Goal: Book appointment/travel/reservation

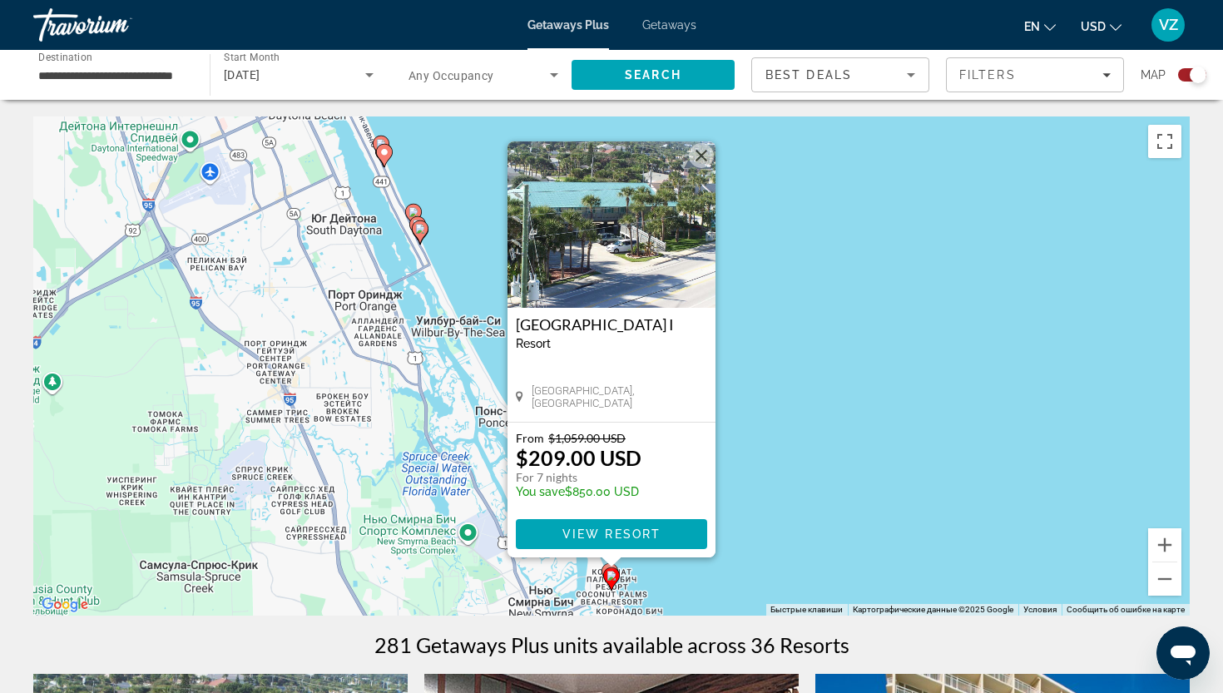
click at [799, 433] on div "Чтобы активировать перетаскивание с помощью клавиатуры, нажмите Alt + Ввод. Пос…" at bounding box center [611, 365] width 1156 height 499
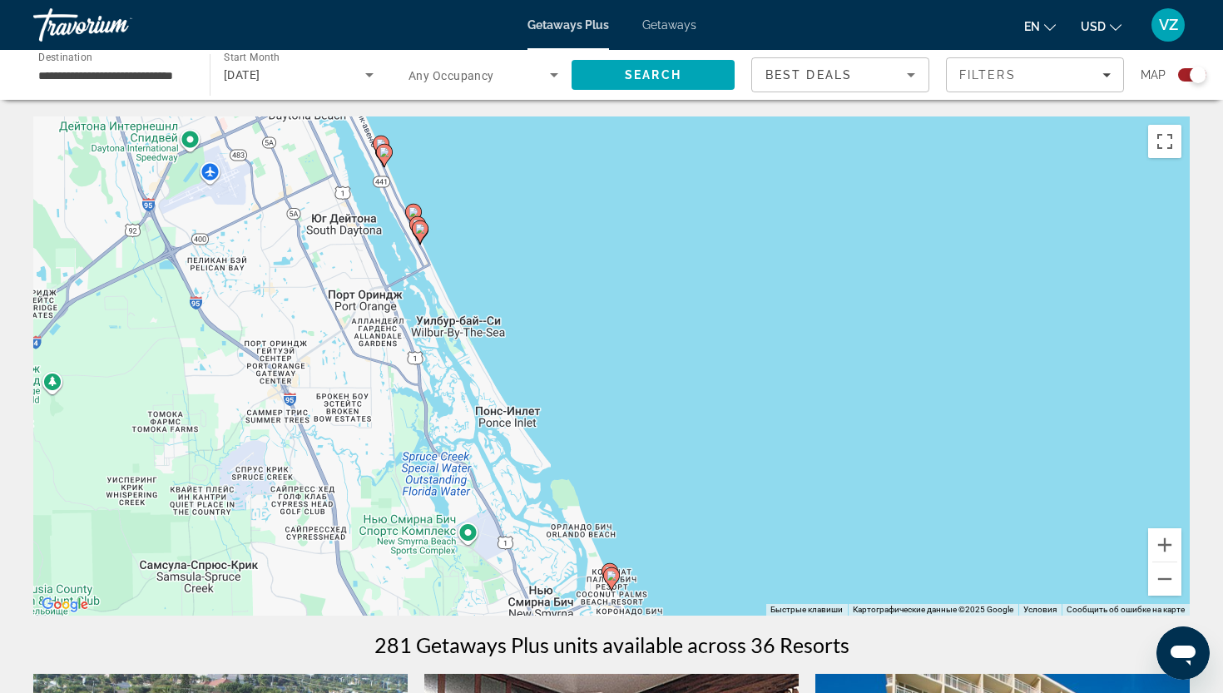
click at [423, 236] on icon "Main content" at bounding box center [420, 232] width 15 height 22
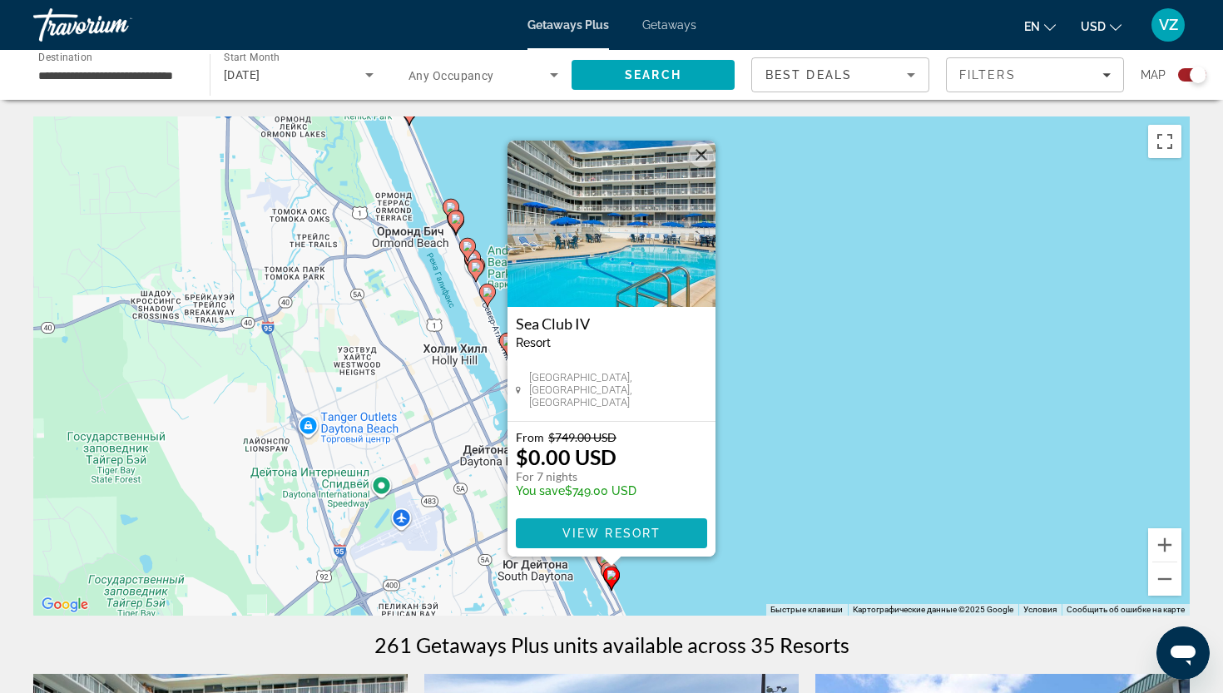
click at [607, 534] on span "View Resort" at bounding box center [611, 533] width 98 height 13
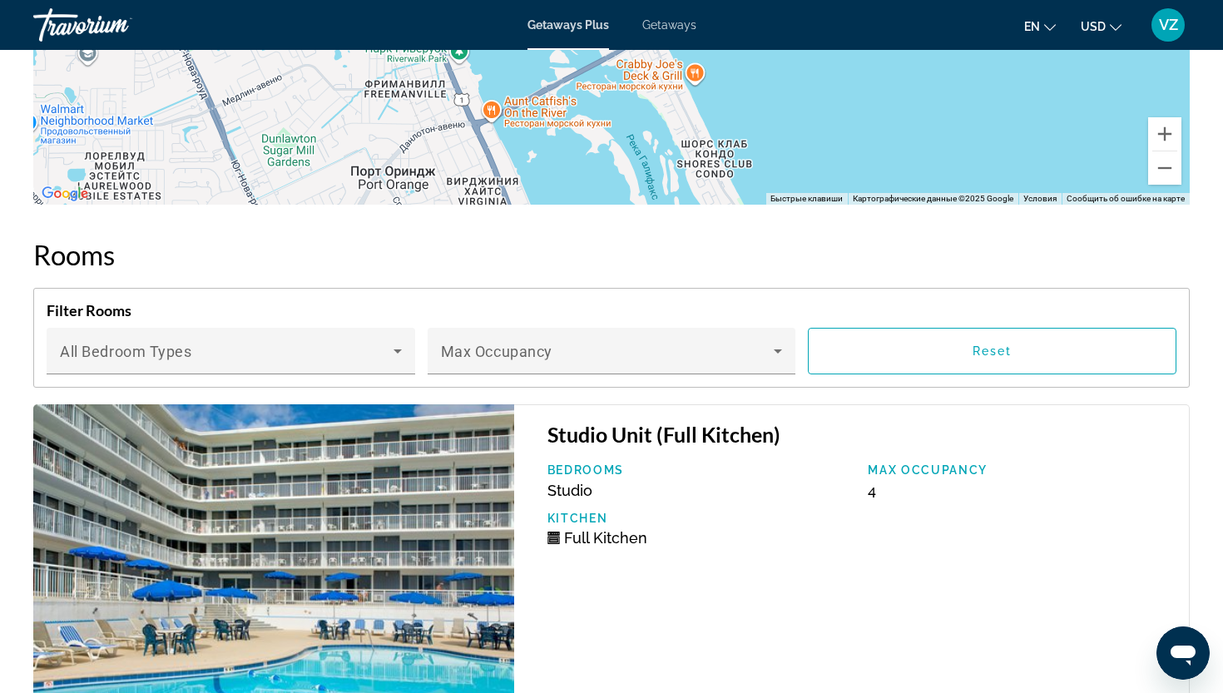
scroll to position [2725, 0]
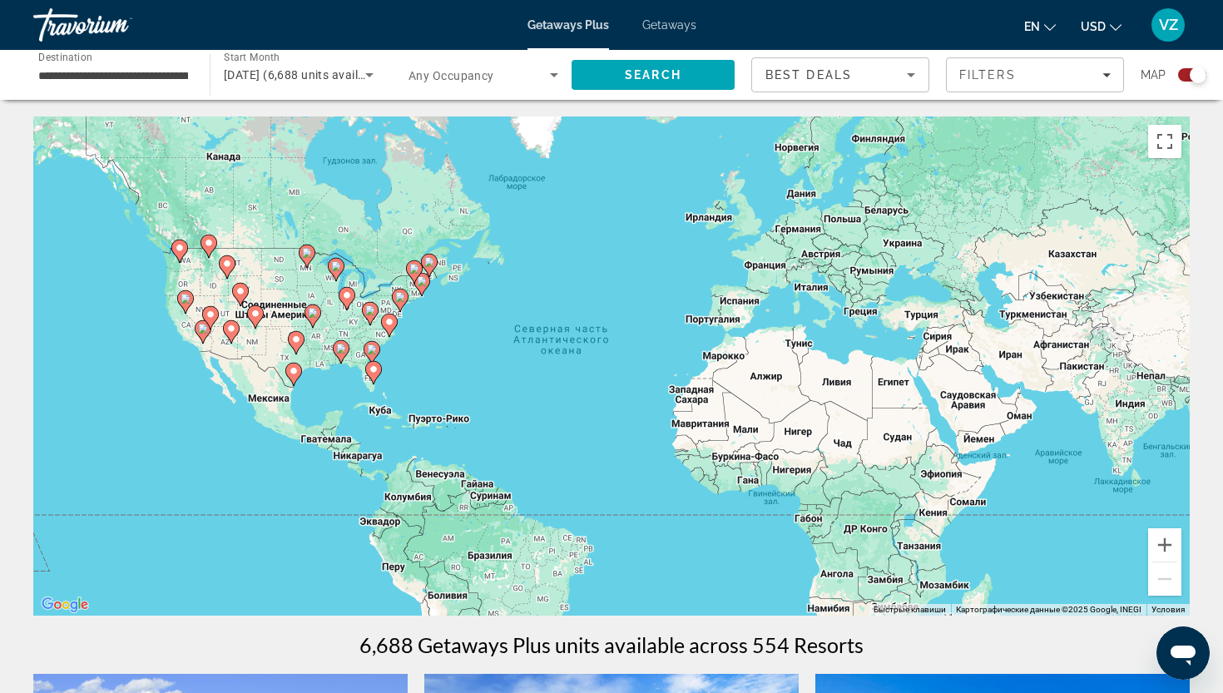
click at [901, 88] on div "Best Deals" at bounding box center [840, 81] width 150 height 47
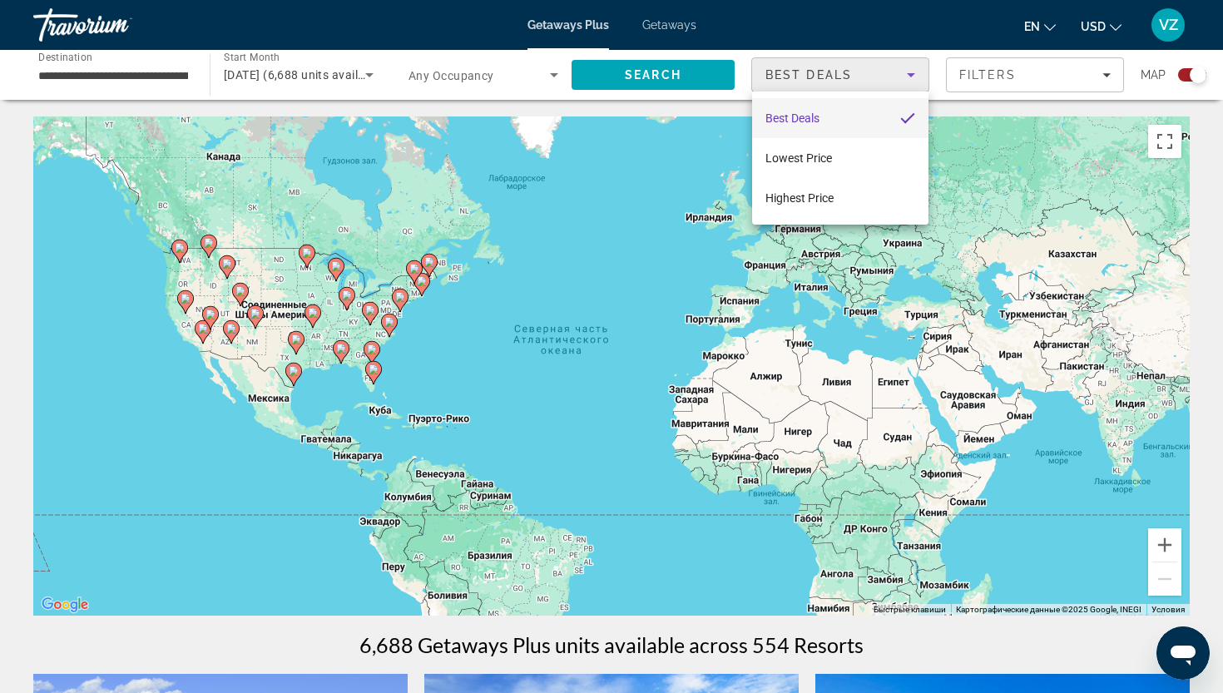
click at [967, 85] on div at bounding box center [611, 346] width 1223 height 693
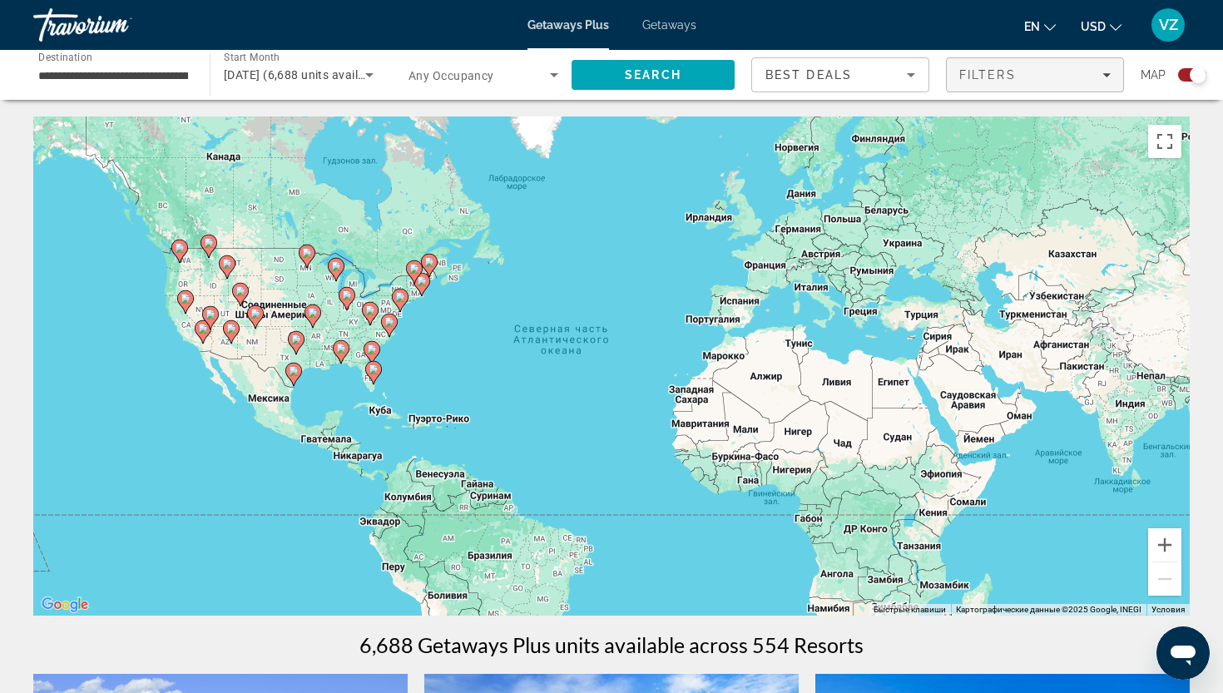
click at [987, 82] on span "Filters" at bounding box center [1035, 75] width 176 height 40
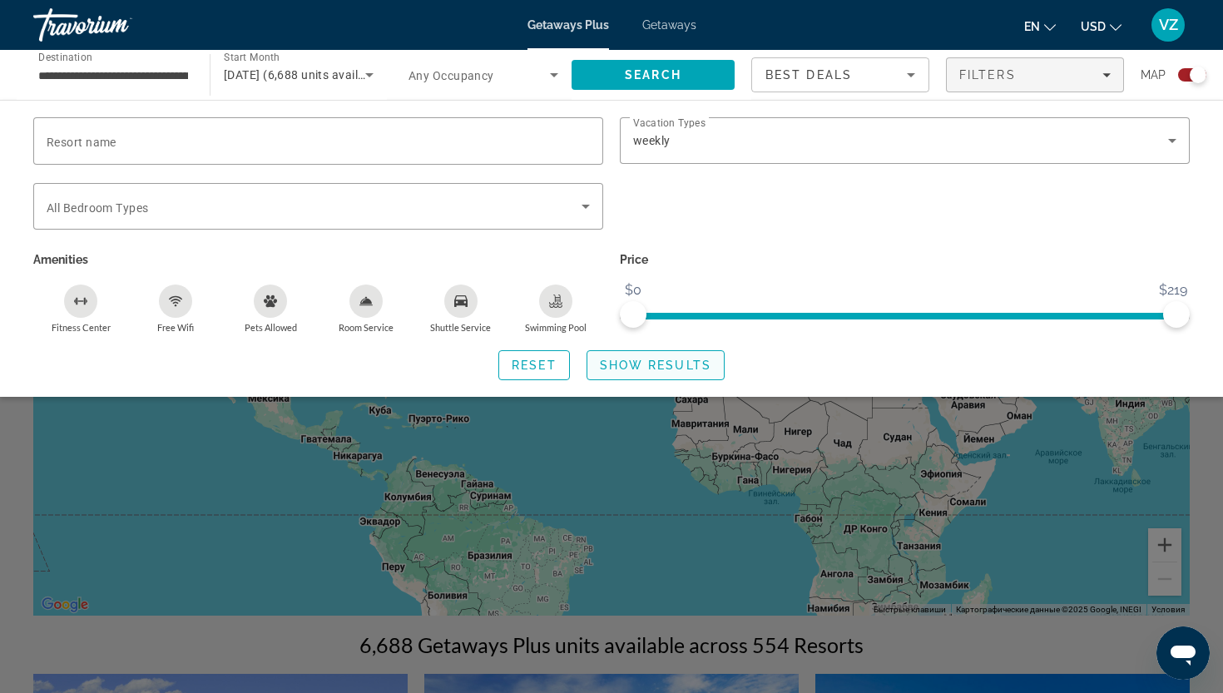
click at [603, 368] on span "Show Results" at bounding box center [655, 365] width 111 height 13
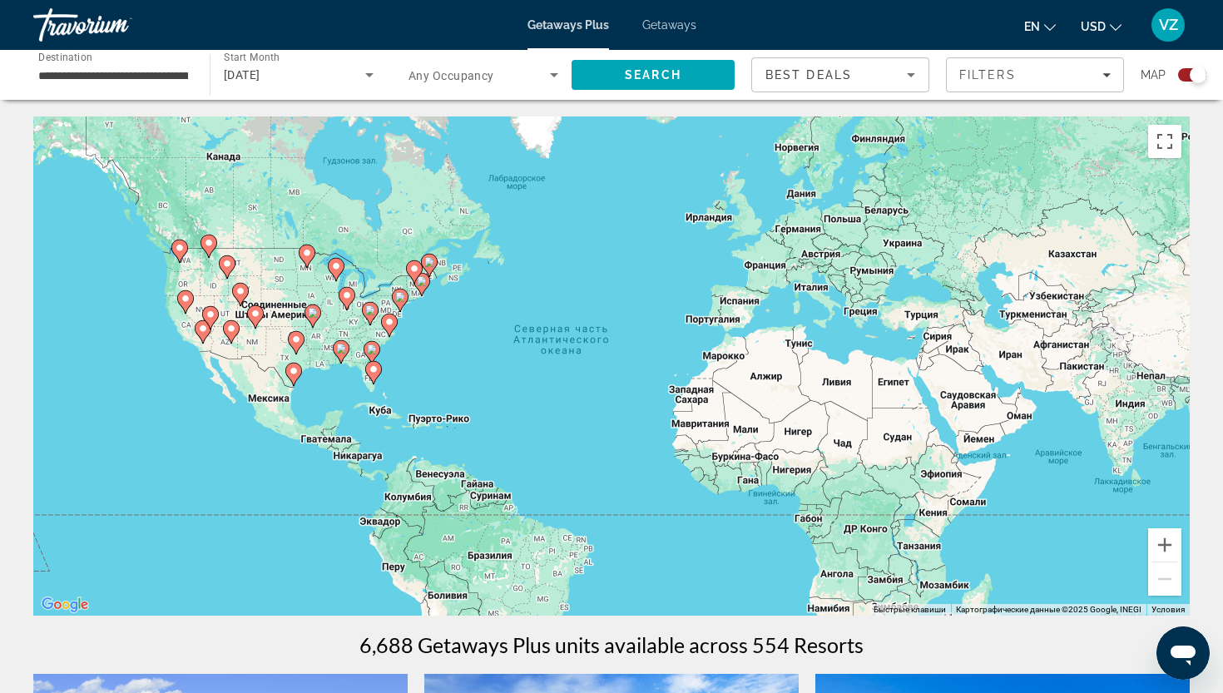
click at [373, 353] on image "Main content" at bounding box center [372, 349] width 10 height 10
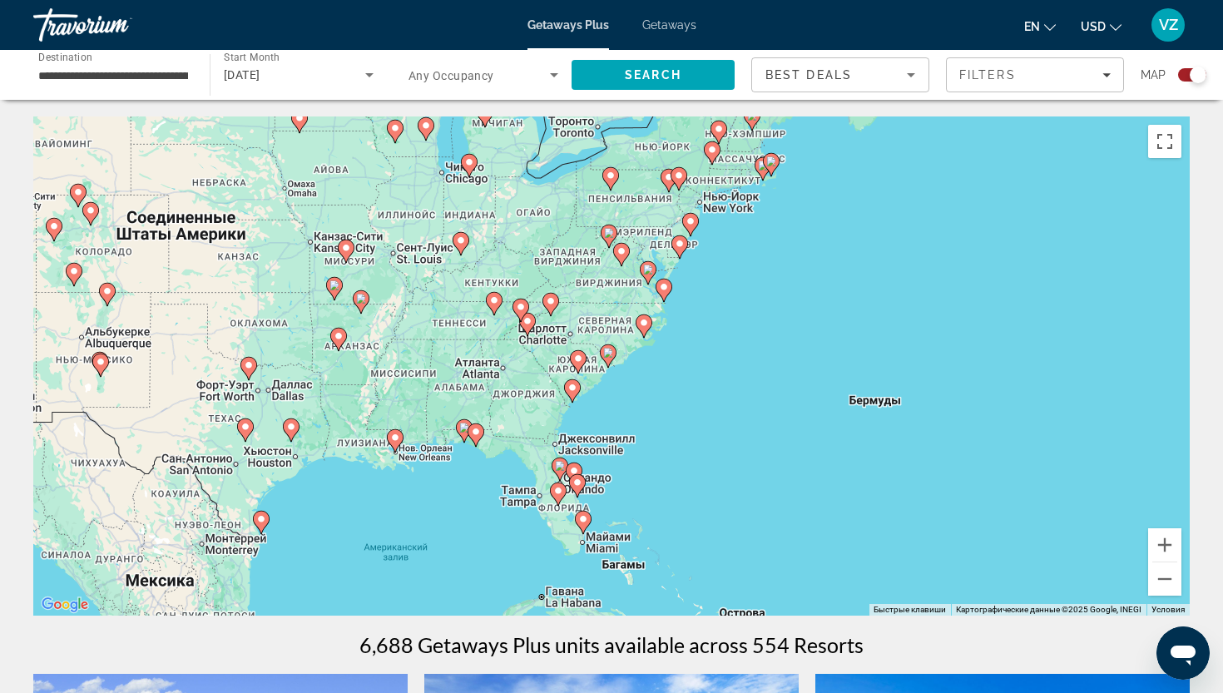
click at [571, 477] on icon "Main content" at bounding box center [577, 486] width 15 height 22
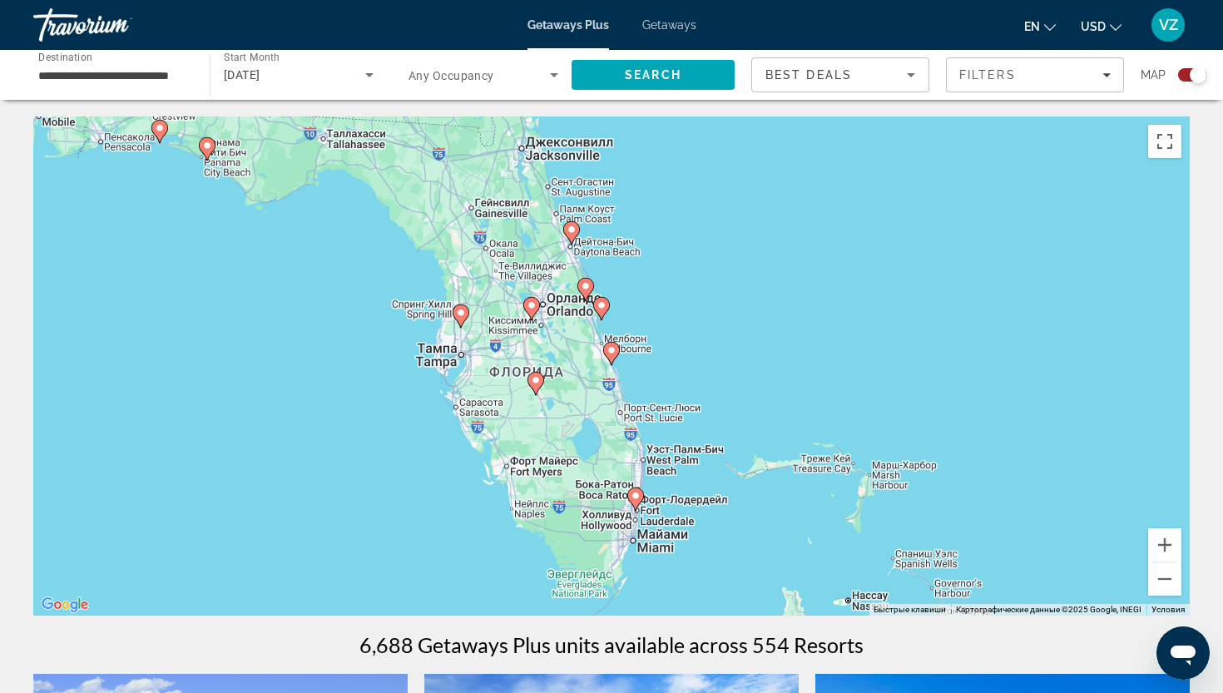
click at [586, 289] on image "Main content" at bounding box center [586, 286] width 10 height 10
type input "**********"
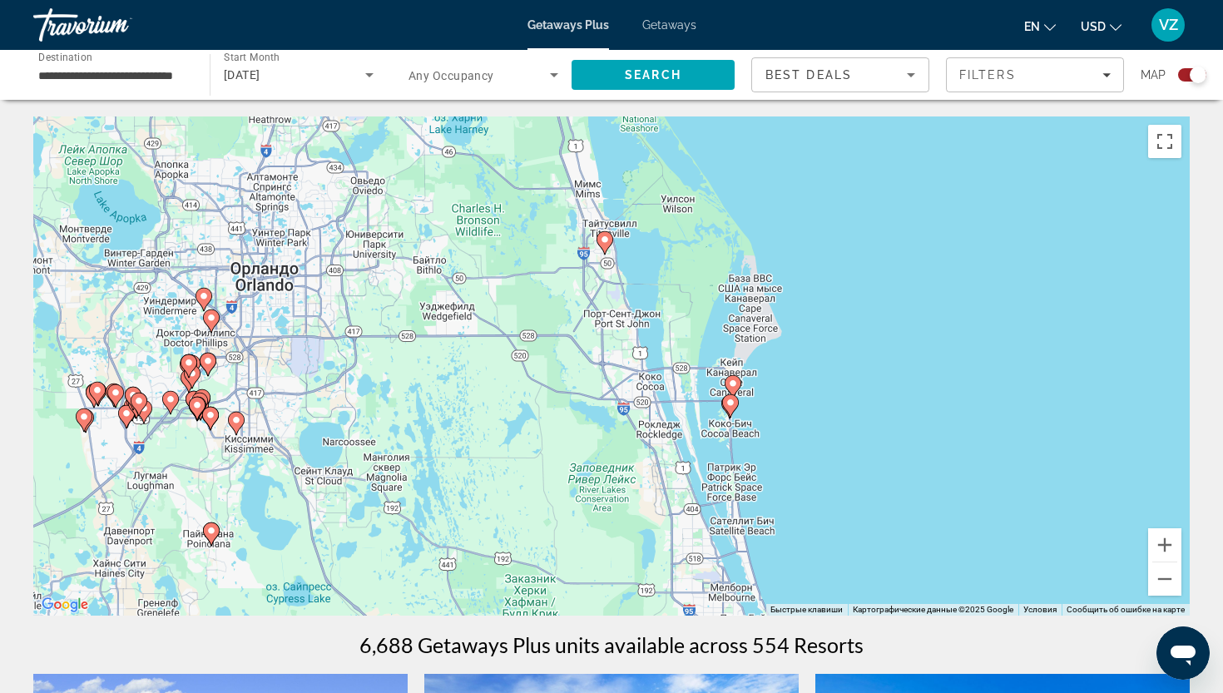
drag, startPoint x: 612, startPoint y: 242, endPoint x: 606, endPoint y: 134, distance: 108.3
click at [606, 134] on div "Для навигации используйте клавиши со стрелками. Чтобы активировать перетаскиван…" at bounding box center [611, 365] width 1156 height 499
click at [731, 413] on icon "Main content" at bounding box center [730, 406] width 15 height 22
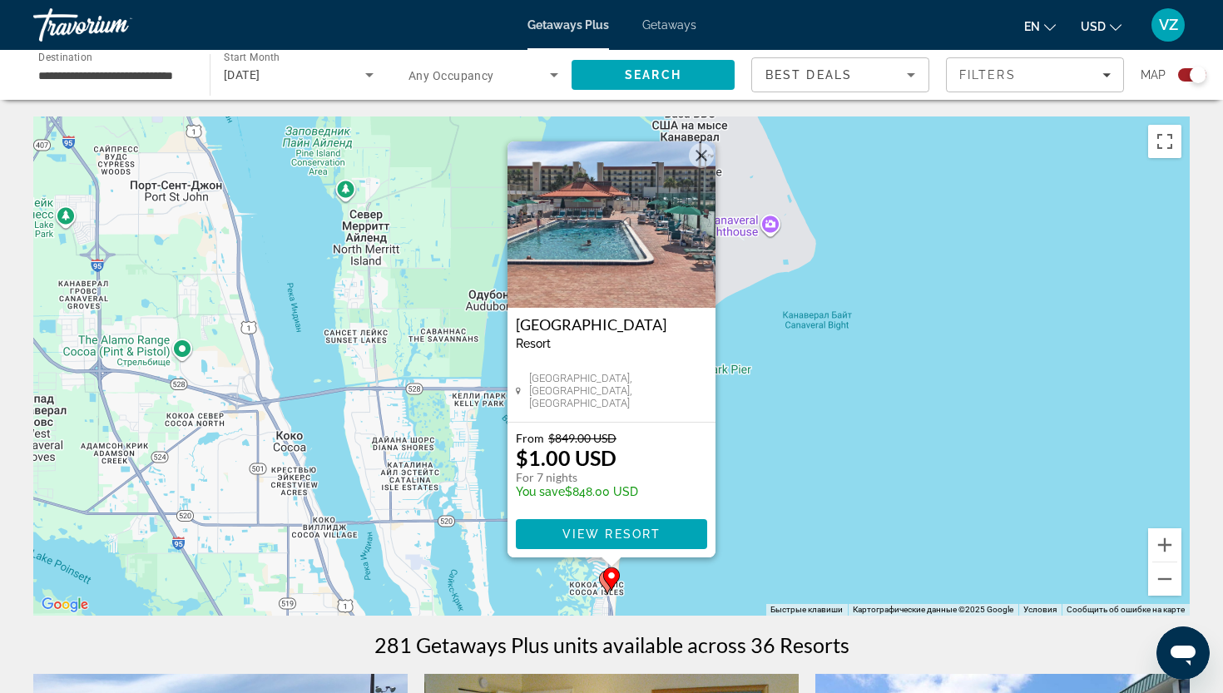
click at [602, 582] on icon "Main content" at bounding box center [607, 582] width 15 height 22
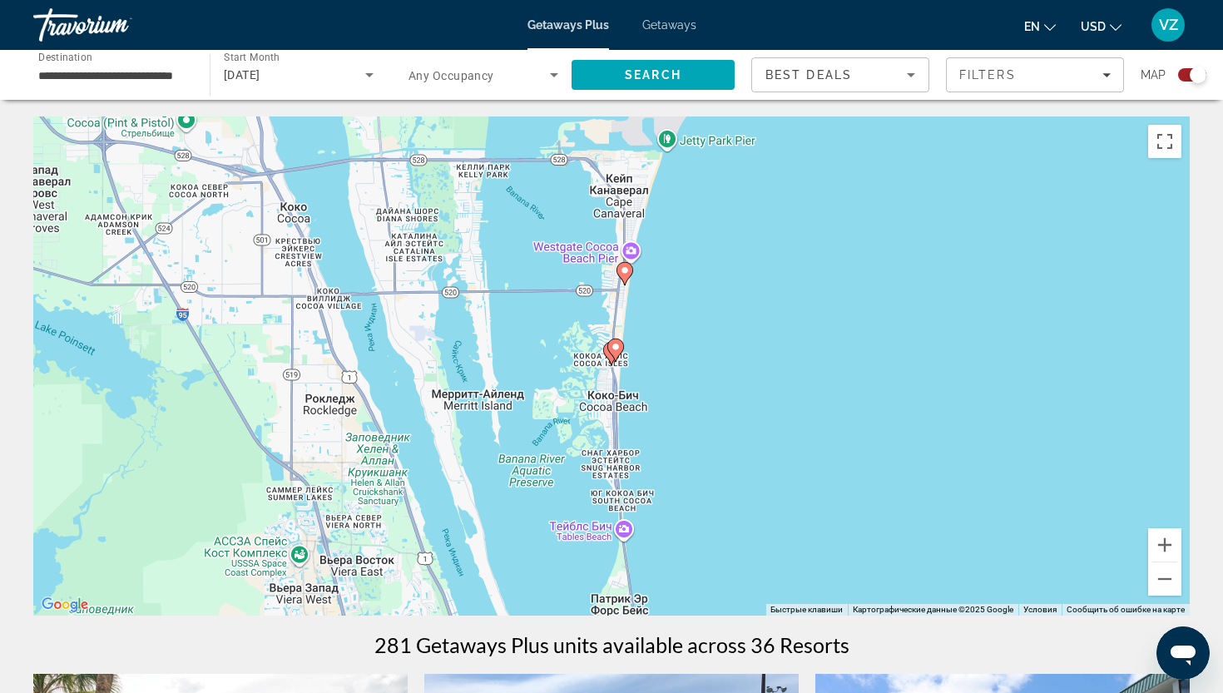
click at [611, 362] on gmp-advanced-marker "Main content" at bounding box center [615, 350] width 17 height 25
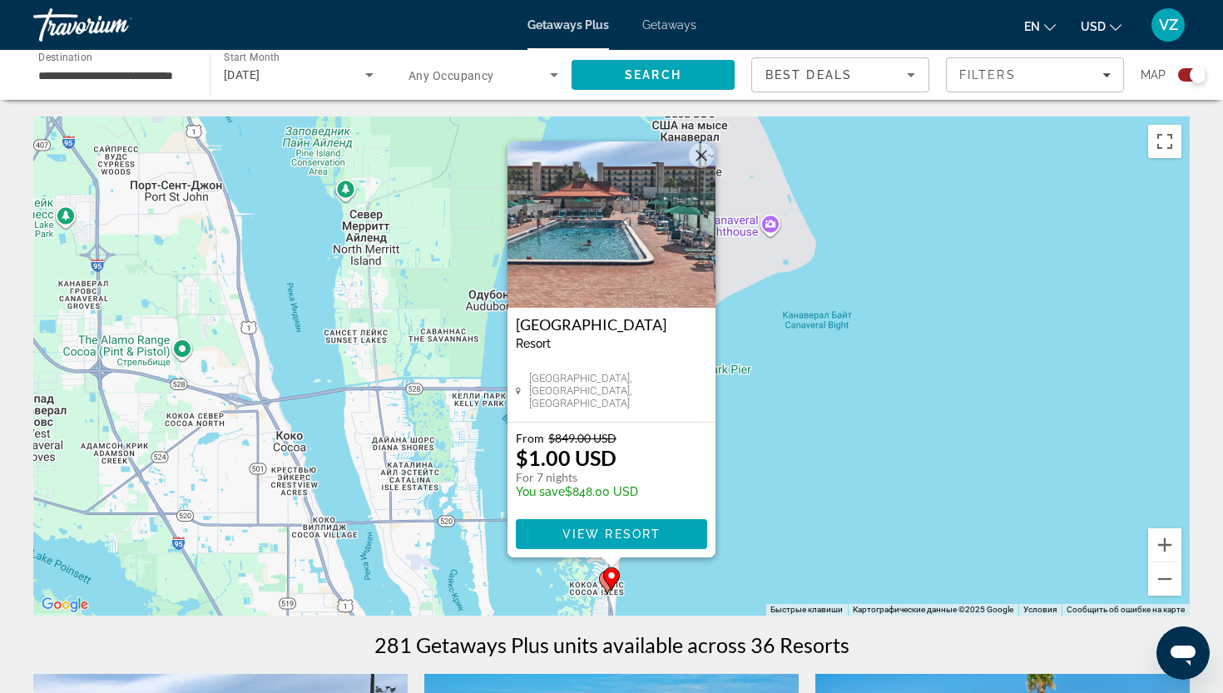
click at [795, 448] on div "Чтобы активировать перетаскивание с помощью клавиатуры, нажмите Alt + Ввод. Пос…" at bounding box center [611, 365] width 1156 height 499
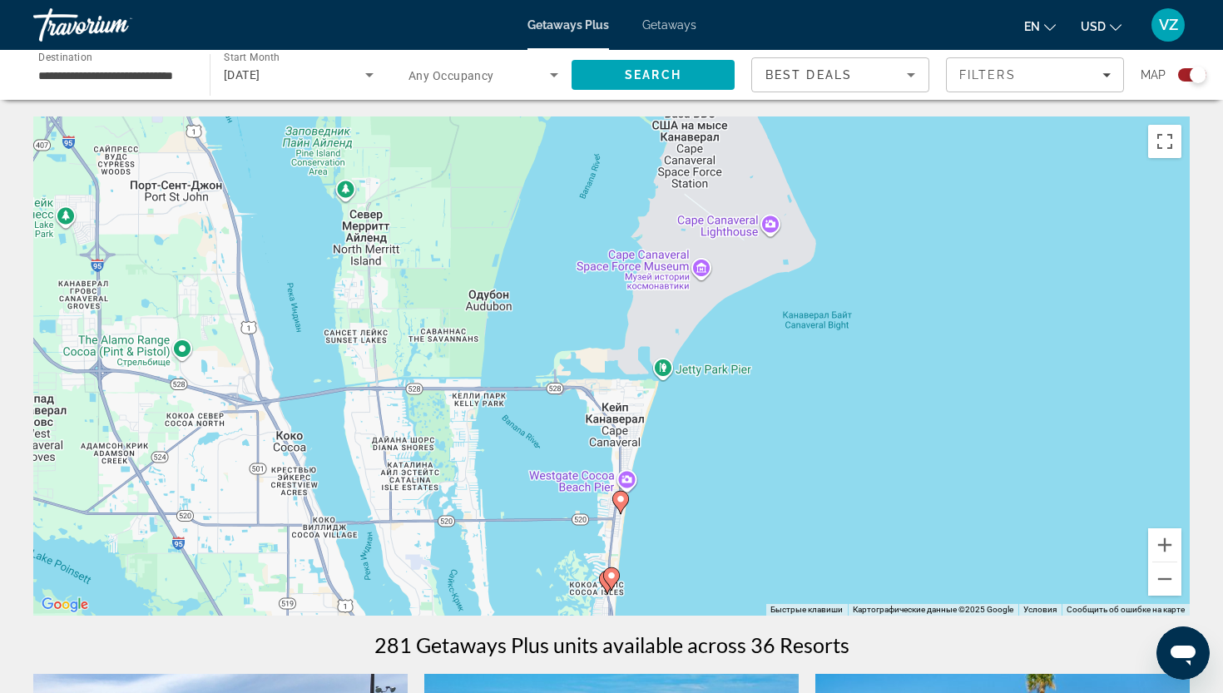
click at [627, 496] on icon "Main content" at bounding box center [620, 503] width 15 height 22
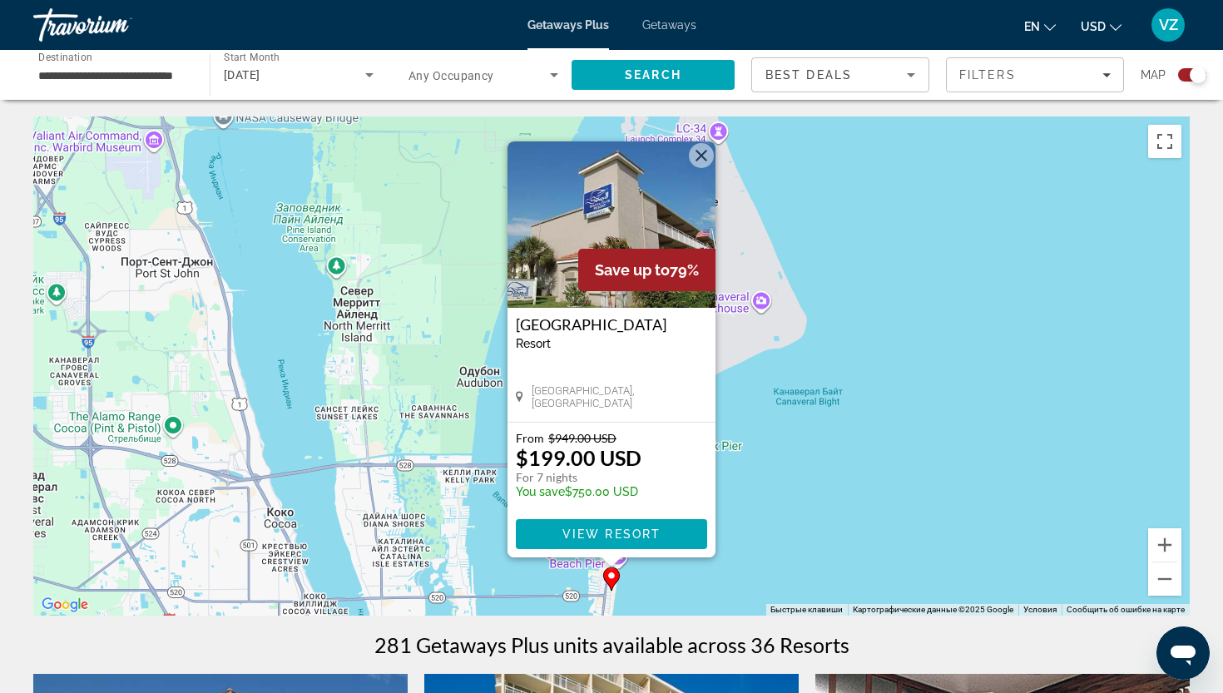
click at [783, 408] on div "Чтобы активировать перетаскивание с помощью клавиатуры, нажмите Alt + Ввод. Пос…" at bounding box center [611, 365] width 1156 height 499
